Goal: Transaction & Acquisition: Purchase product/service

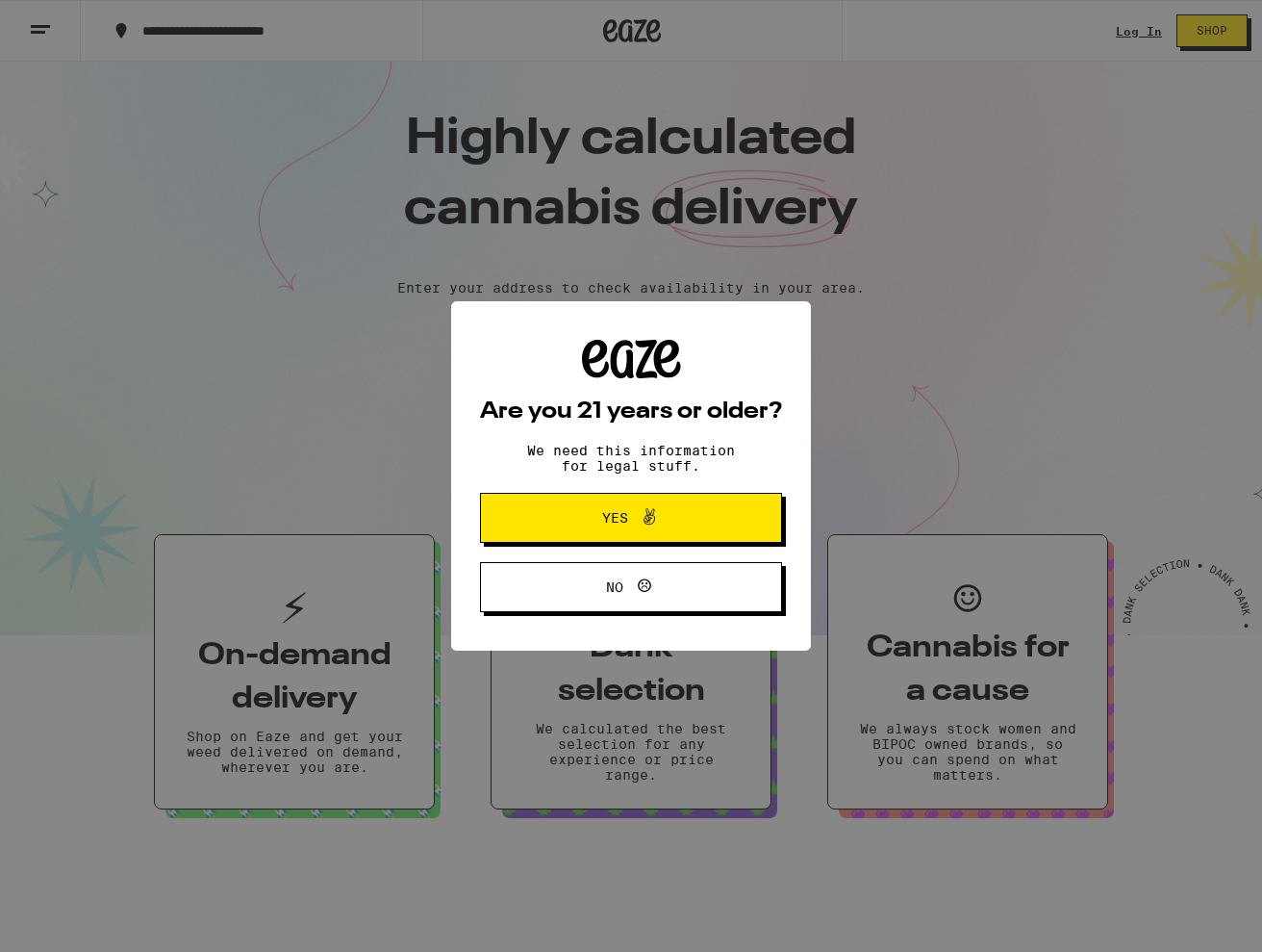
click at [654, 521] on icon at bounding box center [649, 516] width 23 height 23
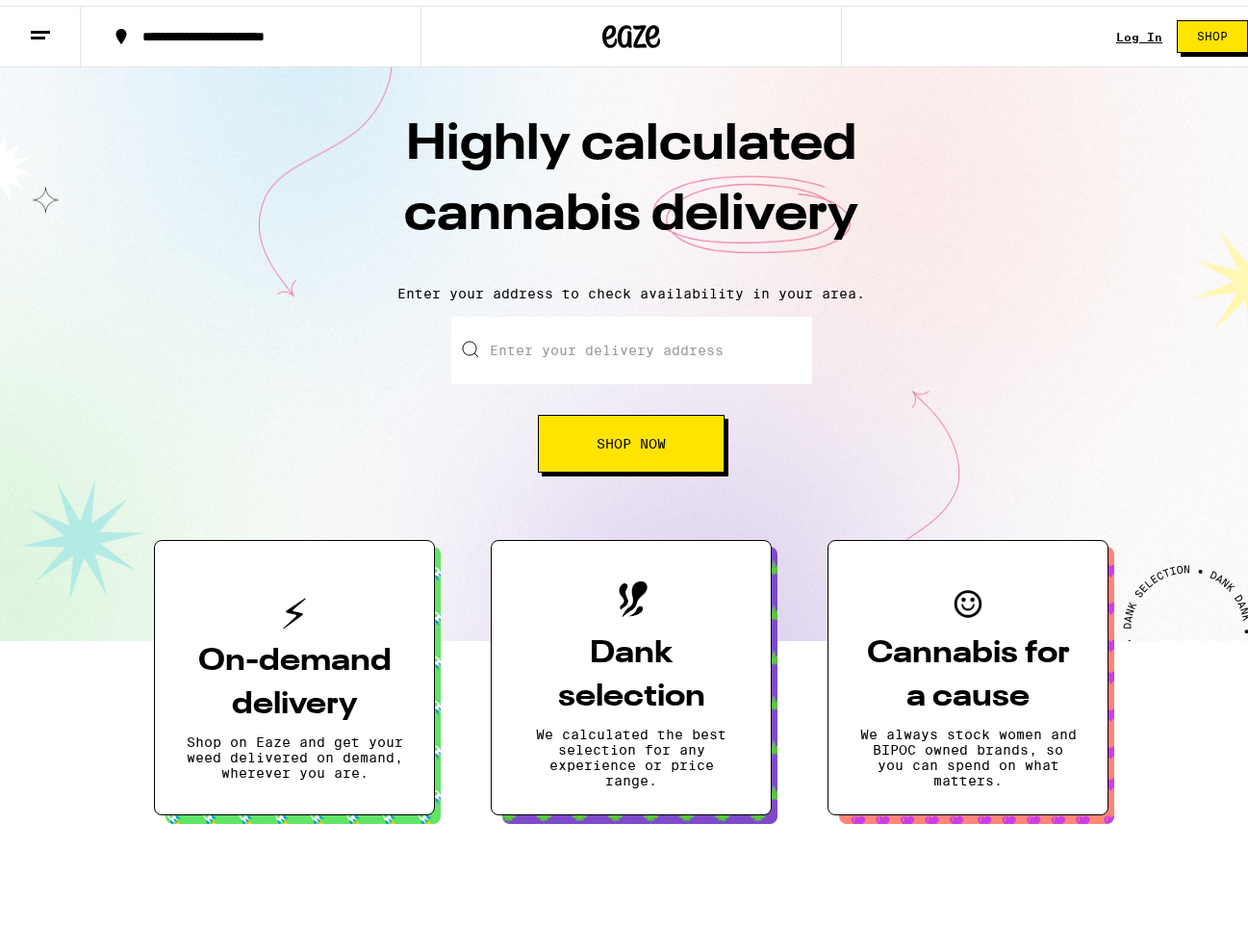
click at [596, 441] on span "Shop Now" at bounding box center [631, 438] width 69 height 14
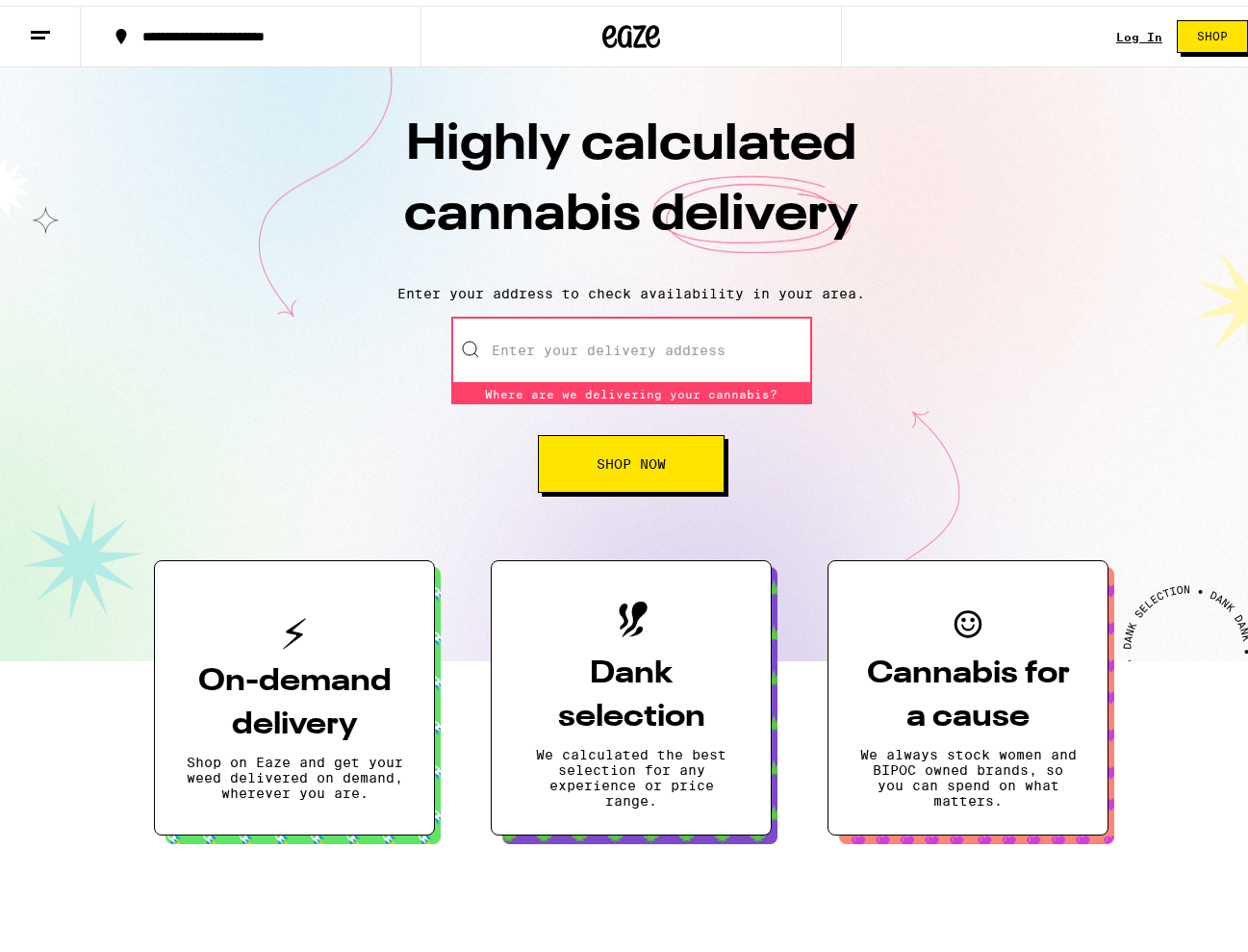
drag, startPoint x: 558, startPoint y: 368, endPoint x: 584, endPoint y: 349, distance: 32.2
click at [558, 368] on input "Enter your delivery address" at bounding box center [631, 345] width 361 height 67
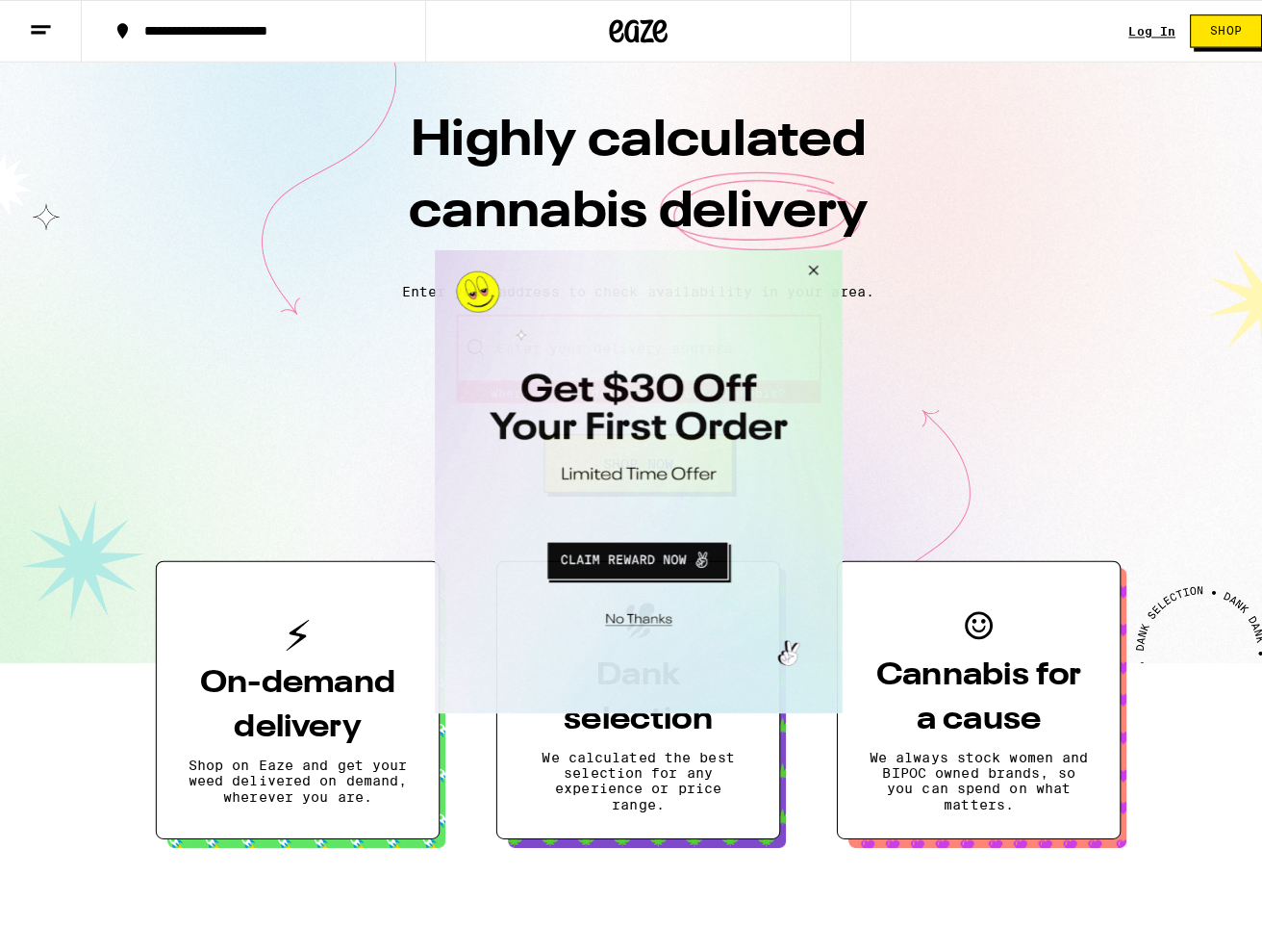
click at [824, 258] on button "Close Modal" at bounding box center [805, 272] width 52 height 46
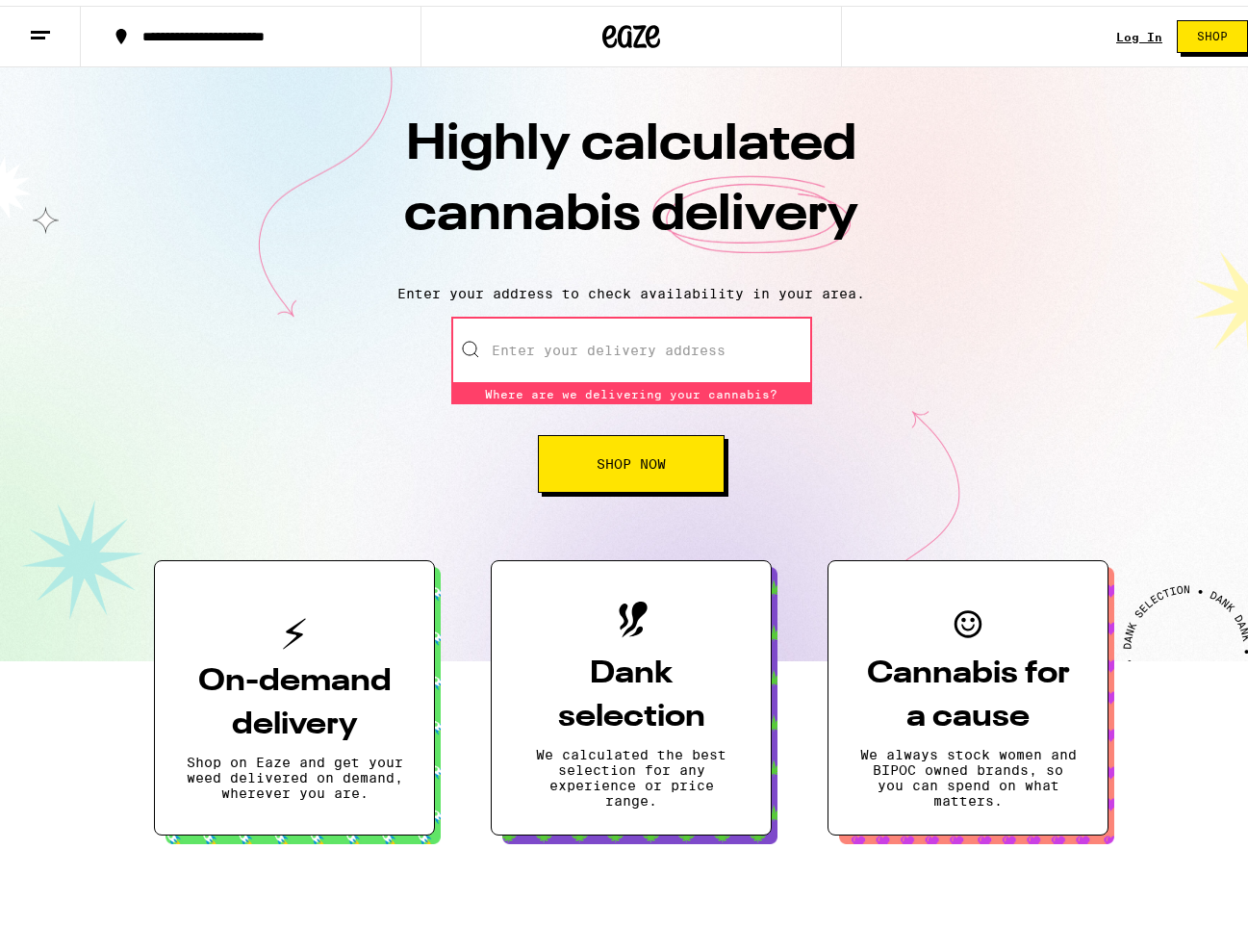
click at [55, 23] on button at bounding box center [40, 32] width 81 height 61
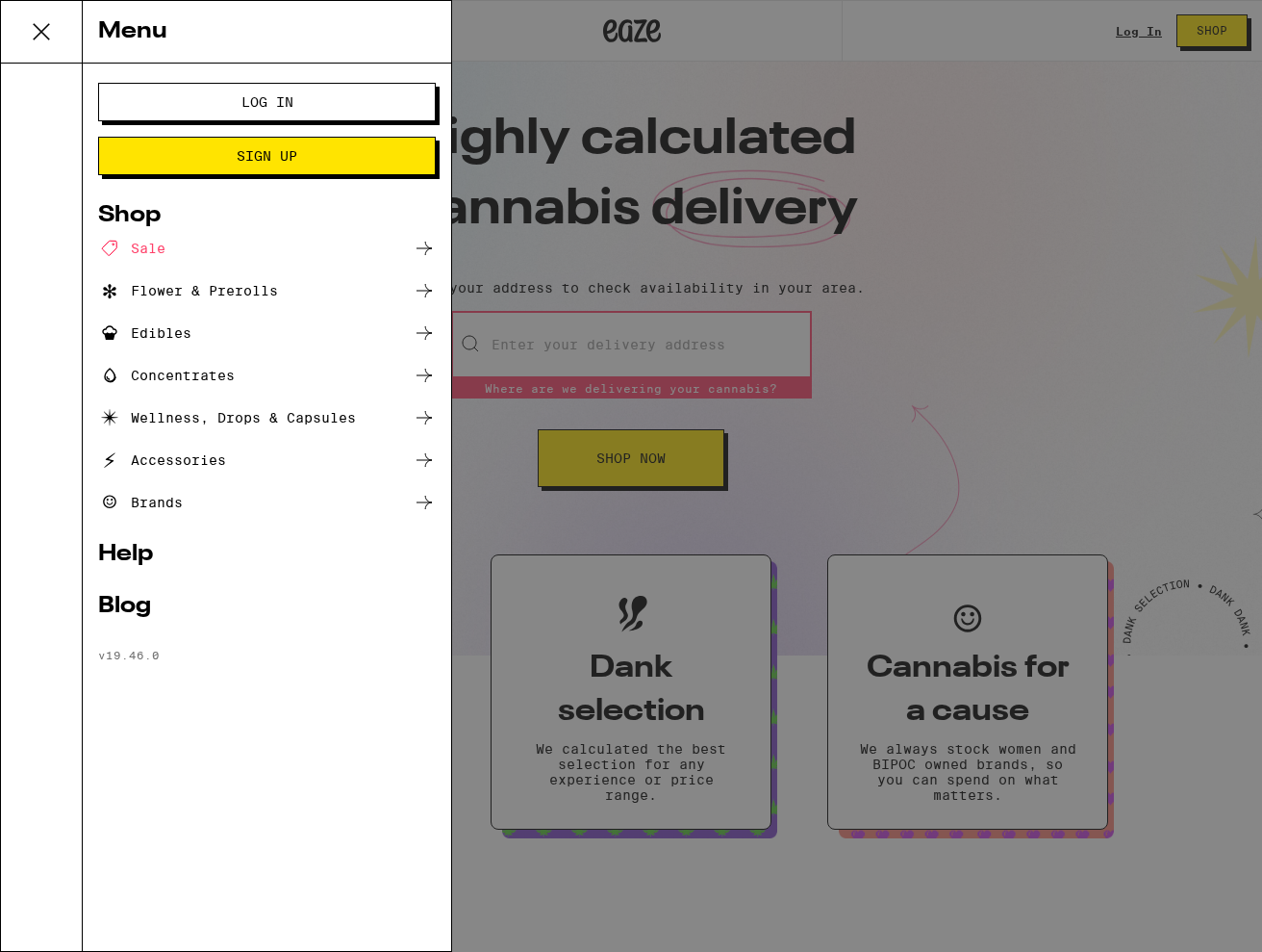
click at [158, 295] on div "Flower & Prerolls" at bounding box center [188, 289] width 180 height 23
